Goal: Information Seeking & Learning: Understand process/instructions

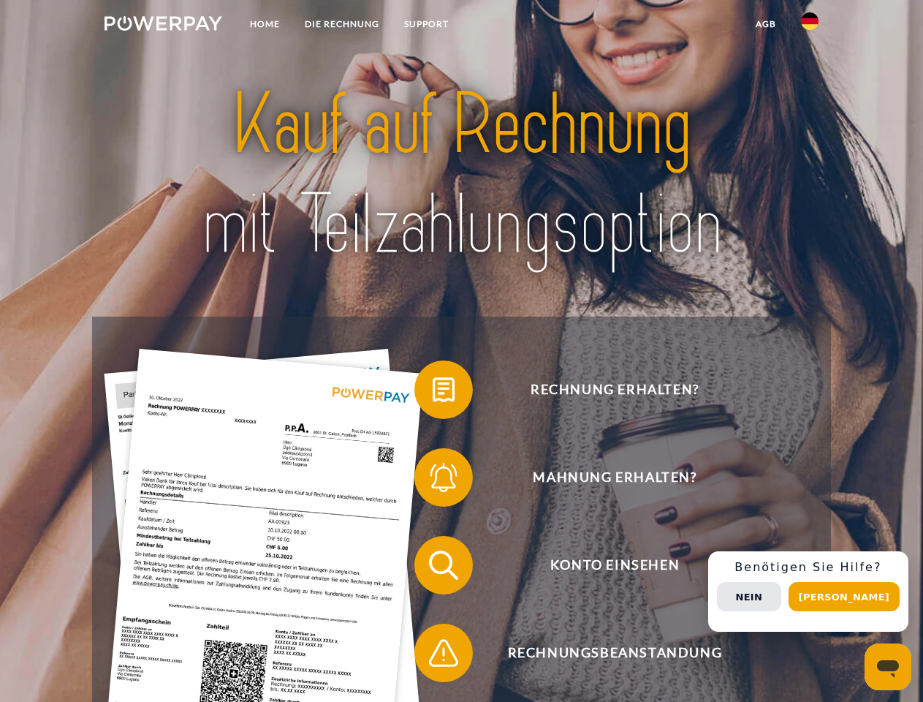
click at [163, 26] on img at bounding box center [164, 23] width 118 height 15
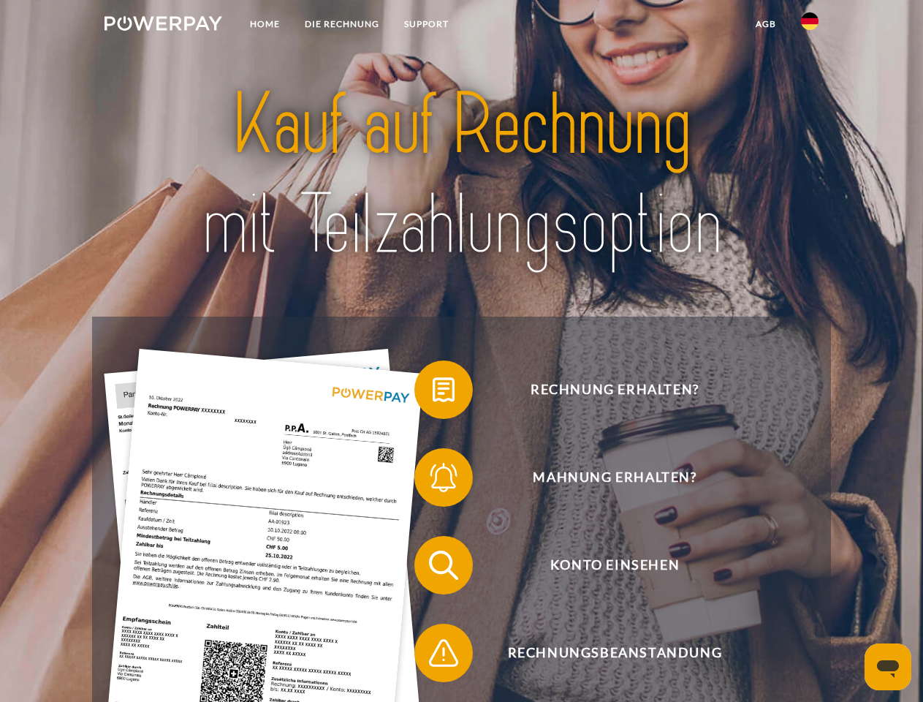
click at [810, 26] on img at bounding box center [810, 21] width 18 height 18
click at [765, 24] on link "agb" at bounding box center [766, 24] width 45 height 26
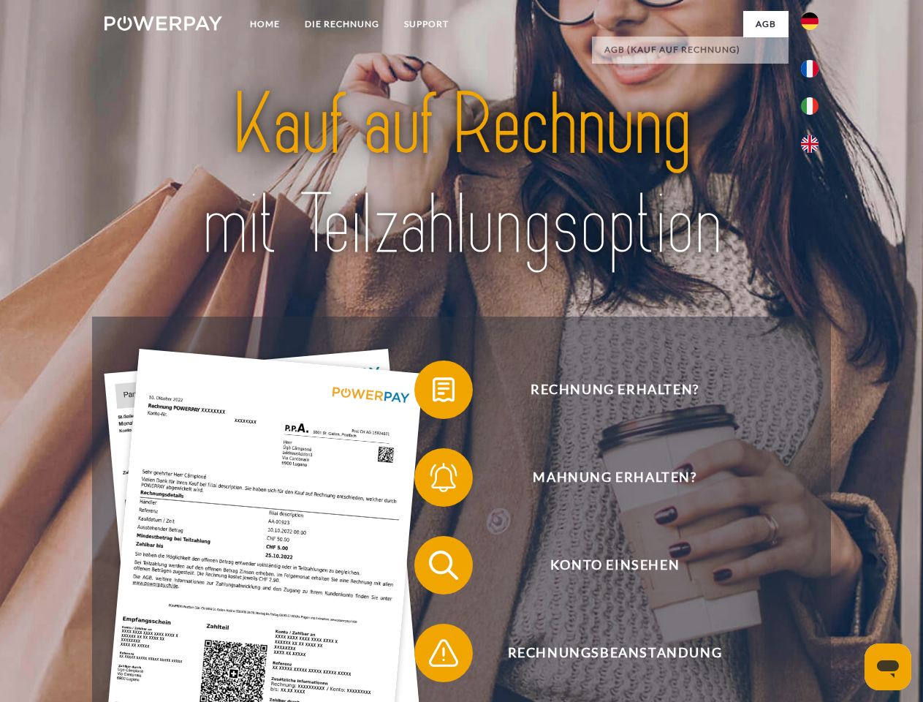
click at [433, 393] on span at bounding box center [421, 389] width 73 height 73
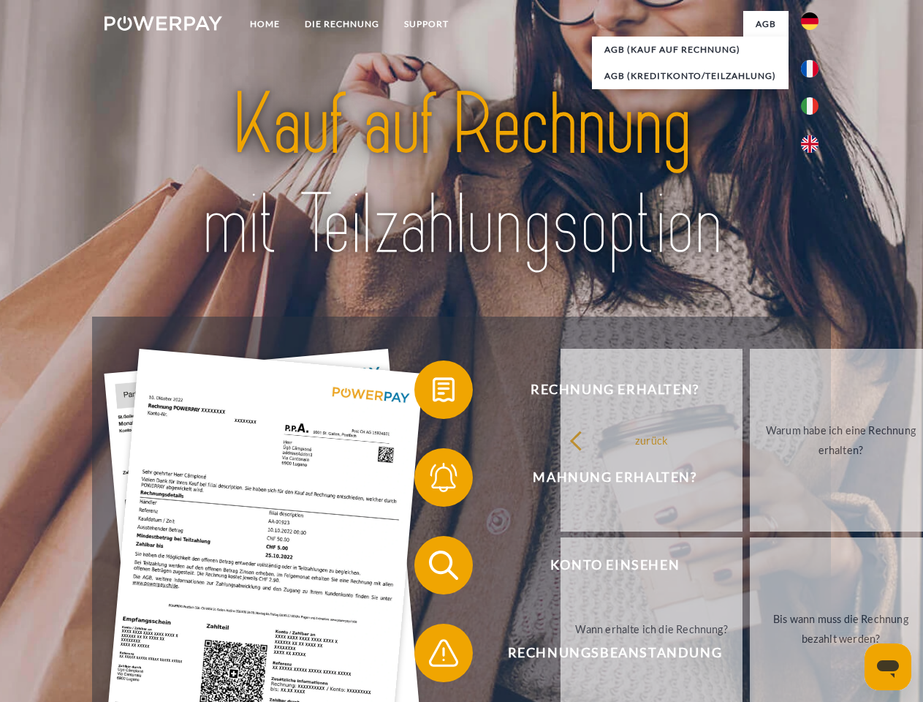
click at [433, 480] on div "Rechnung erhalten? Mahnung erhalten? Konto einsehen" at bounding box center [461, 609] width 738 height 585
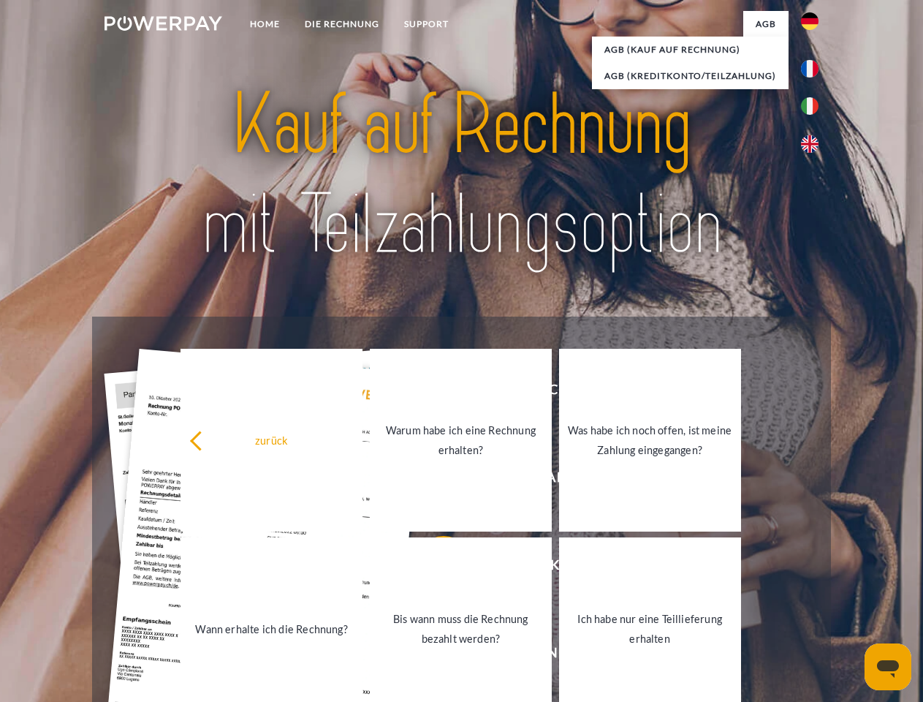
click at [433, 568] on link "Bis wann muss die Rechnung bezahlt werden?" at bounding box center [461, 628] width 182 height 183
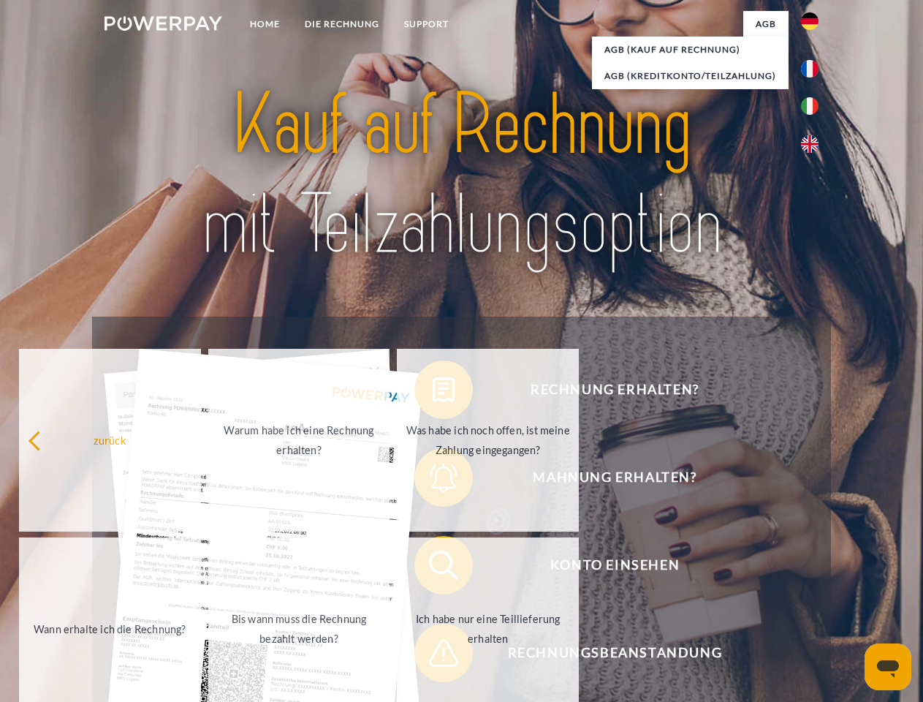
click at [433, 656] on span at bounding box center [421, 652] width 73 height 73
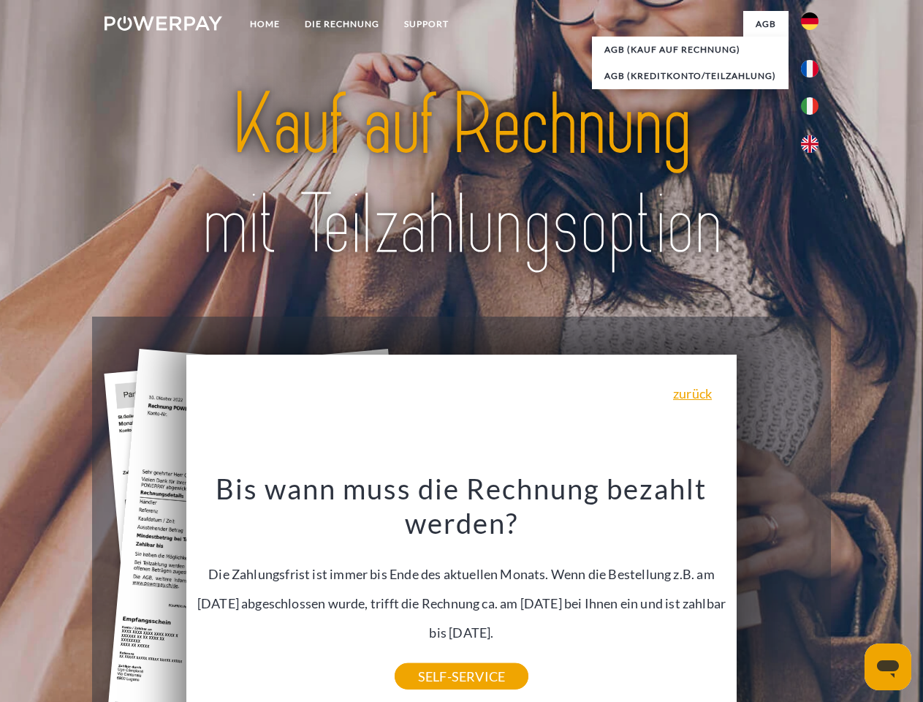
click at [814, 591] on div "Rechnung erhalten? Mahnung erhalten? Konto einsehen" at bounding box center [461, 609] width 738 height 585
click at [778, 594] on span "Konto einsehen" at bounding box center [615, 565] width 358 height 58
click at [850, 597] on header "Home DIE RECHNUNG SUPPORT" at bounding box center [461, 505] width 923 height 1010
